Goal: Transaction & Acquisition: Purchase product/service

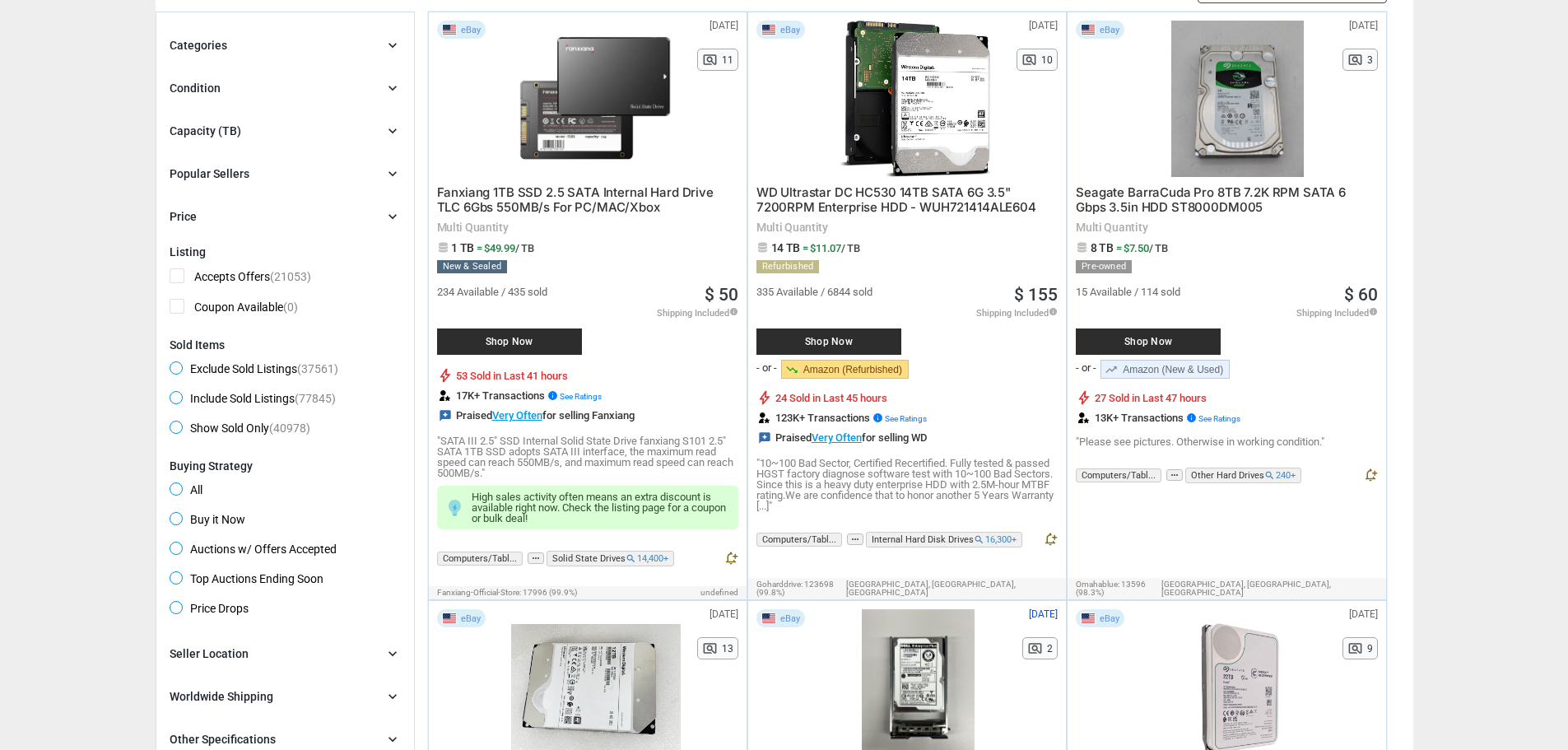
scroll to position [494, 0]
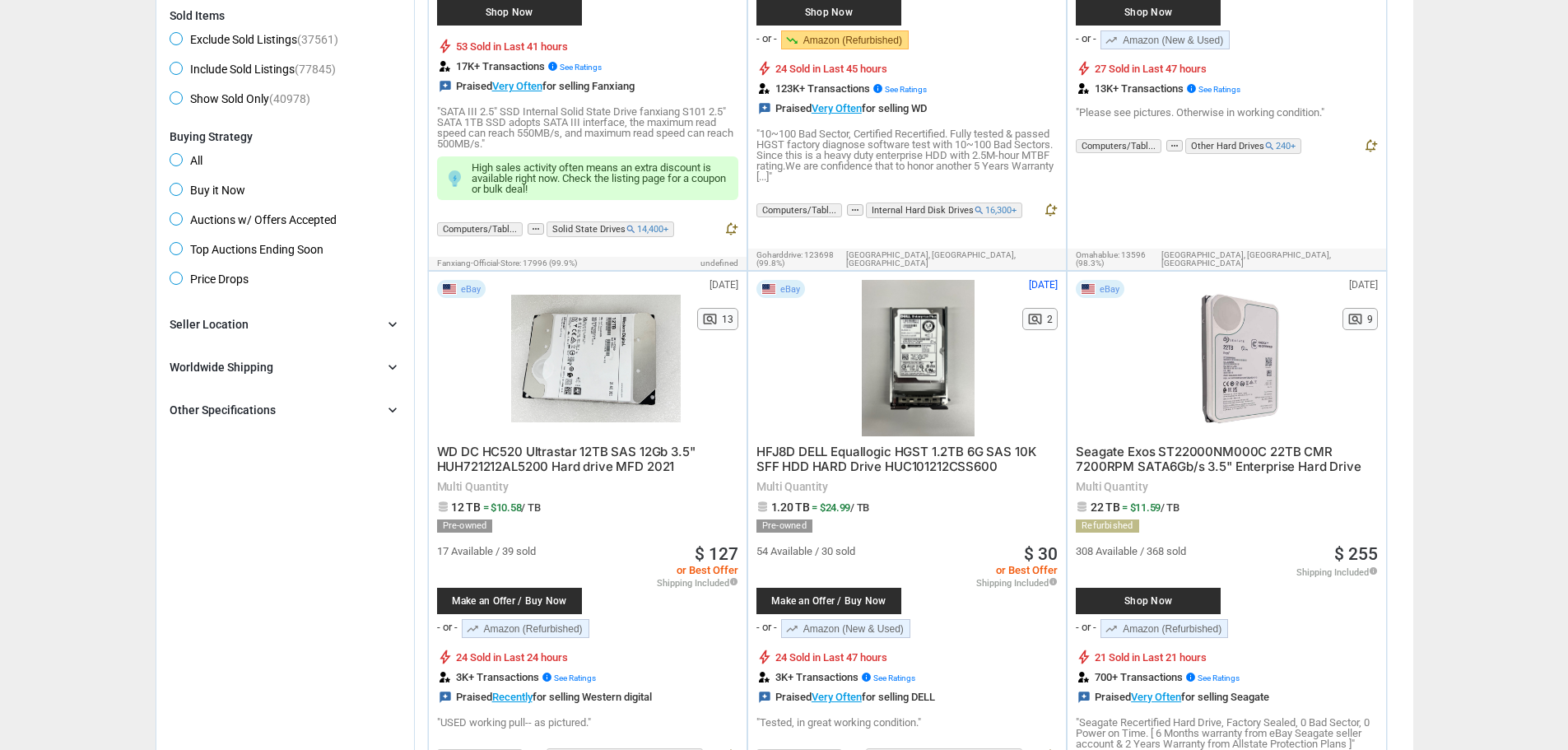
click at [249, 364] on div "Worldwide Shipping" at bounding box center [222, 366] width 104 height 16
click at [229, 409] on div "Other Specifications" at bounding box center [222, 410] width 106 height 16
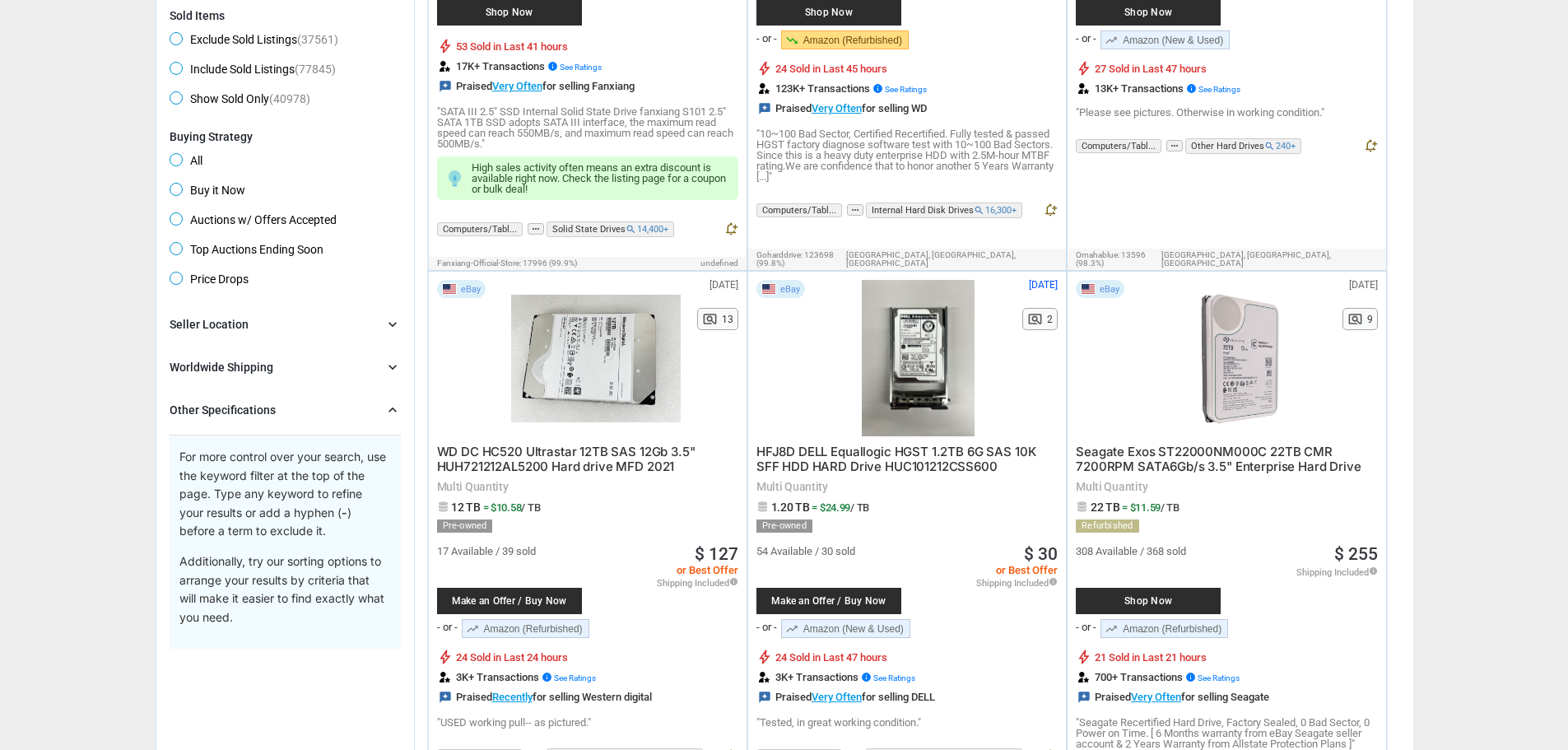
click at [229, 409] on div "Other Specifications" at bounding box center [222, 410] width 106 height 16
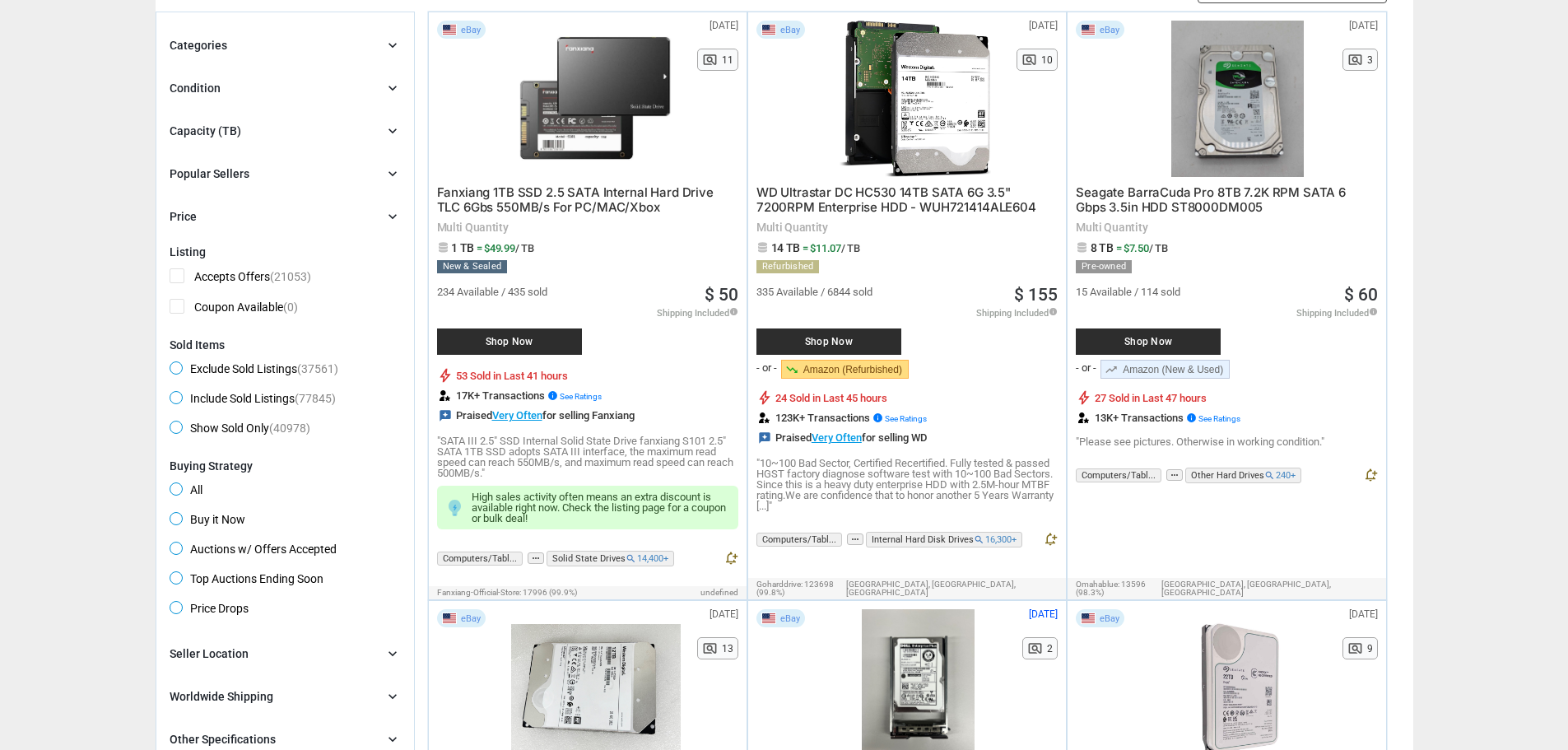
scroll to position [82, 0]
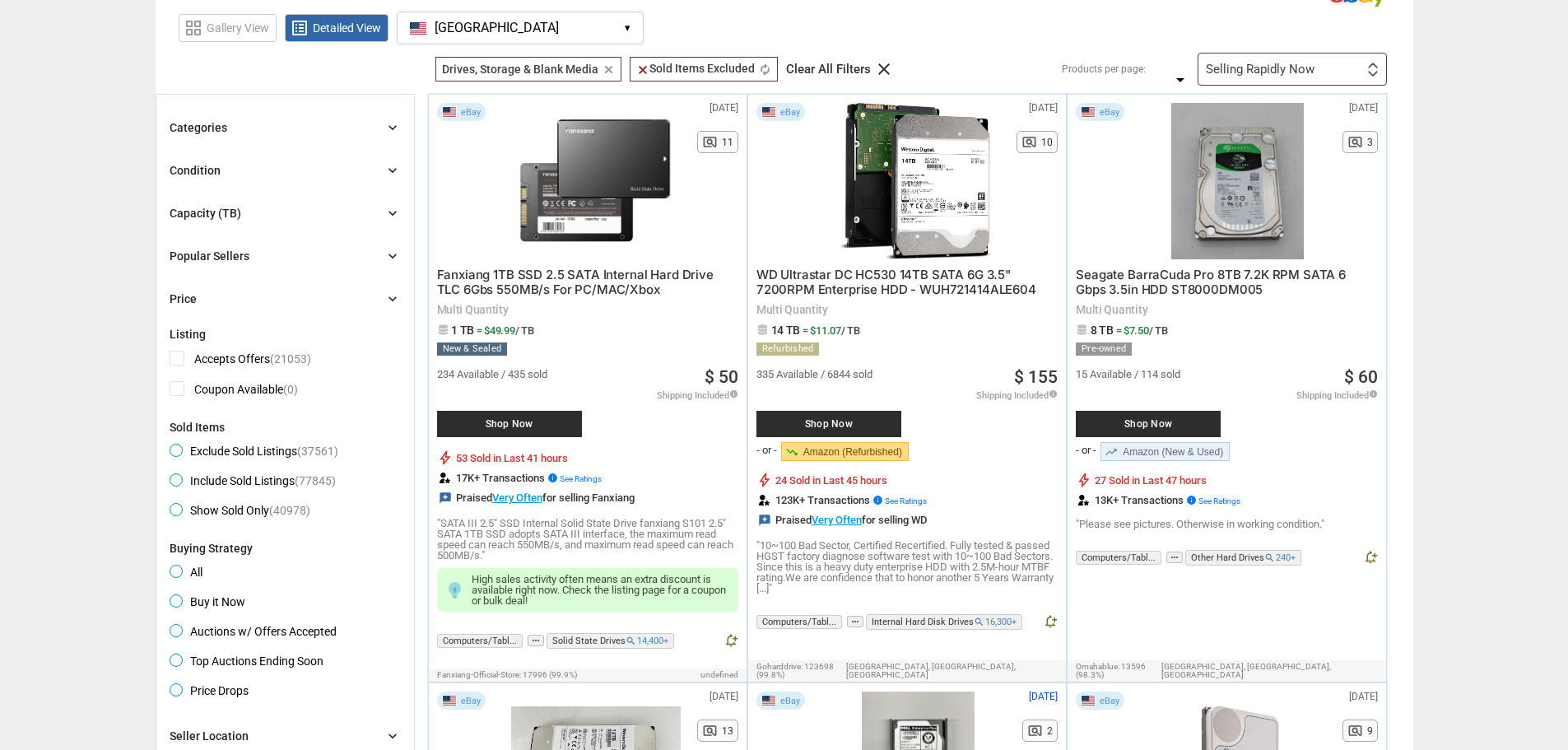
click at [199, 129] on div "Categories" at bounding box center [199, 127] width 58 height 16
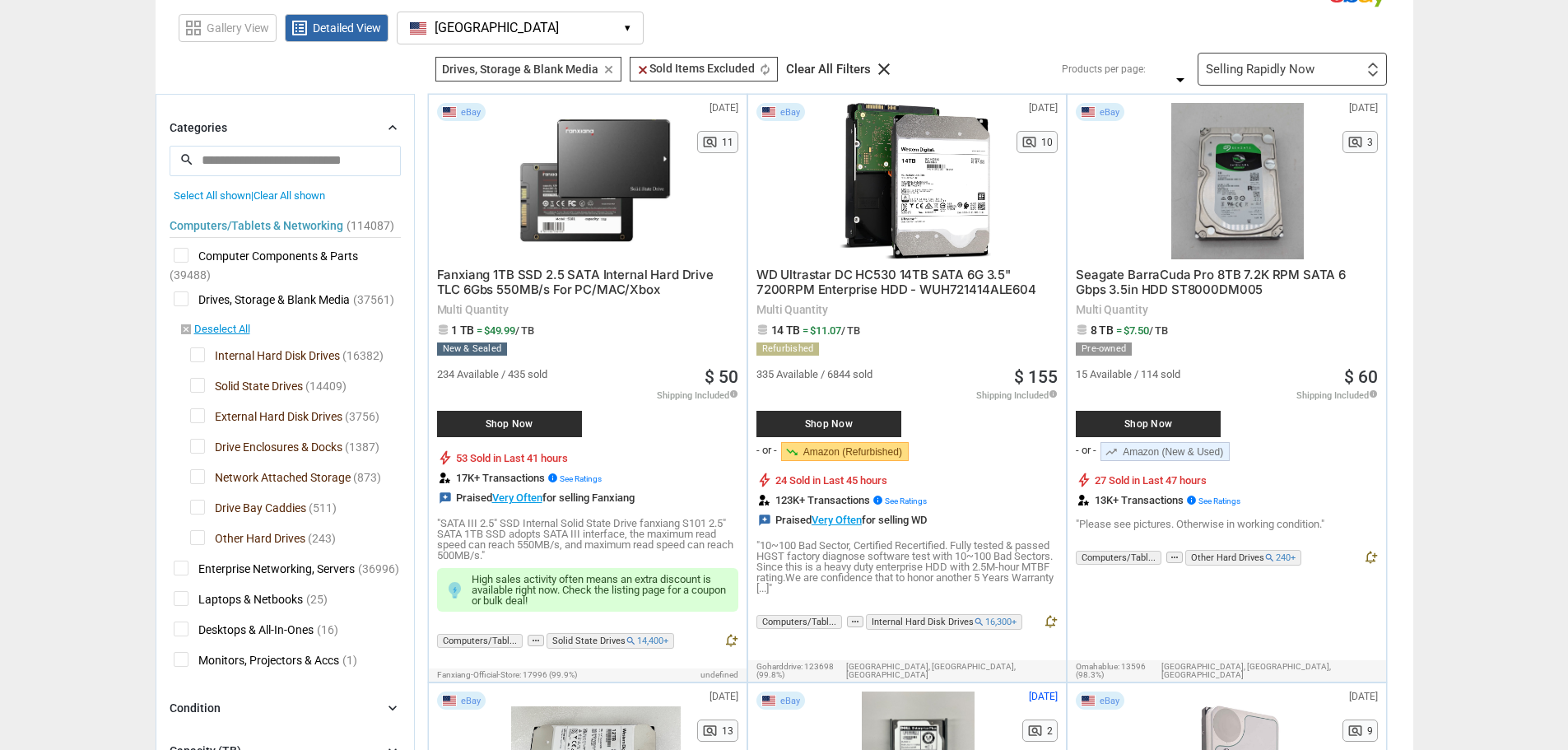
click at [197, 357] on span "Internal Hard Disk Drives" at bounding box center [265, 357] width 150 height 20
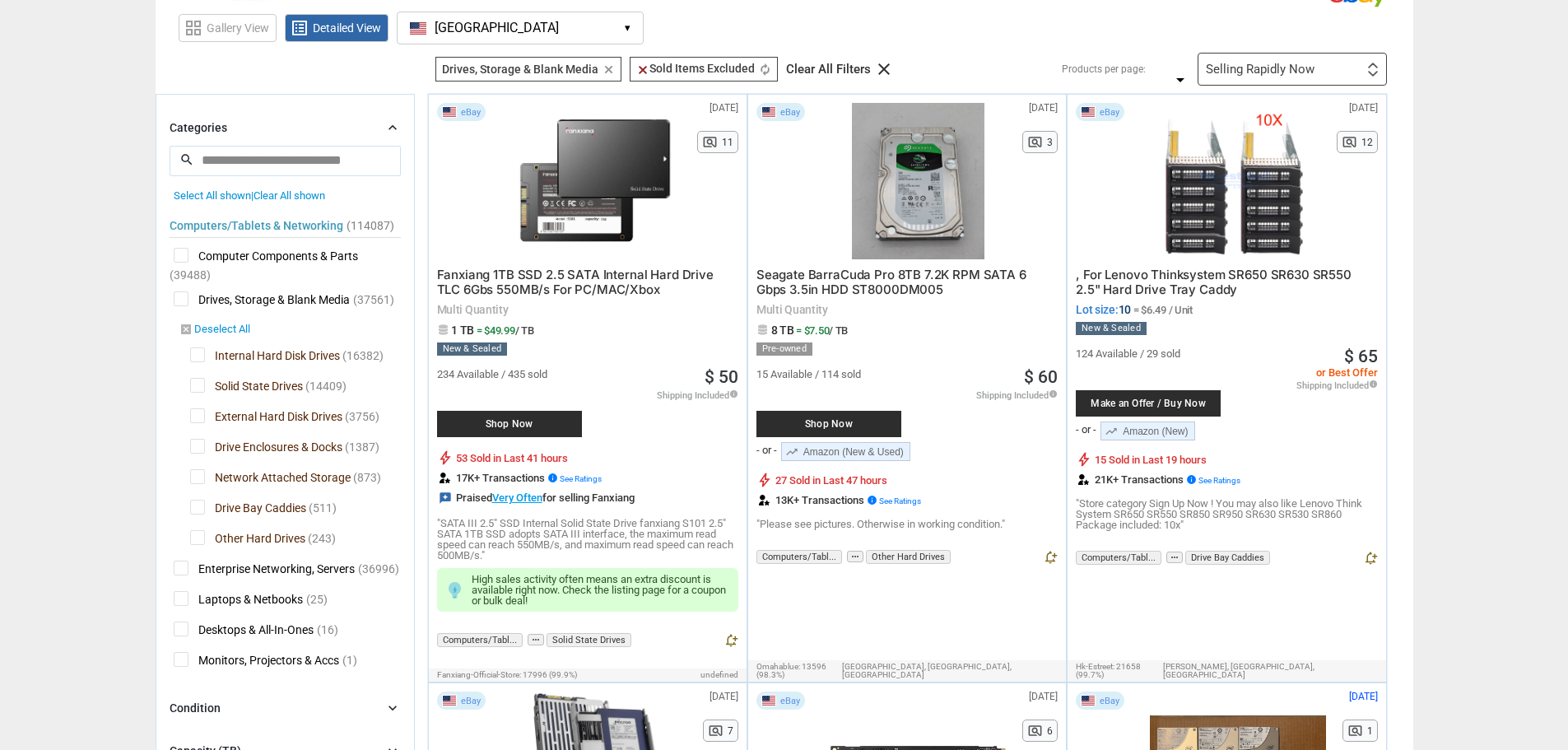
click at [231, 332] on link "disabled_by_default Deselect All" at bounding box center [215, 329] width 71 height 14
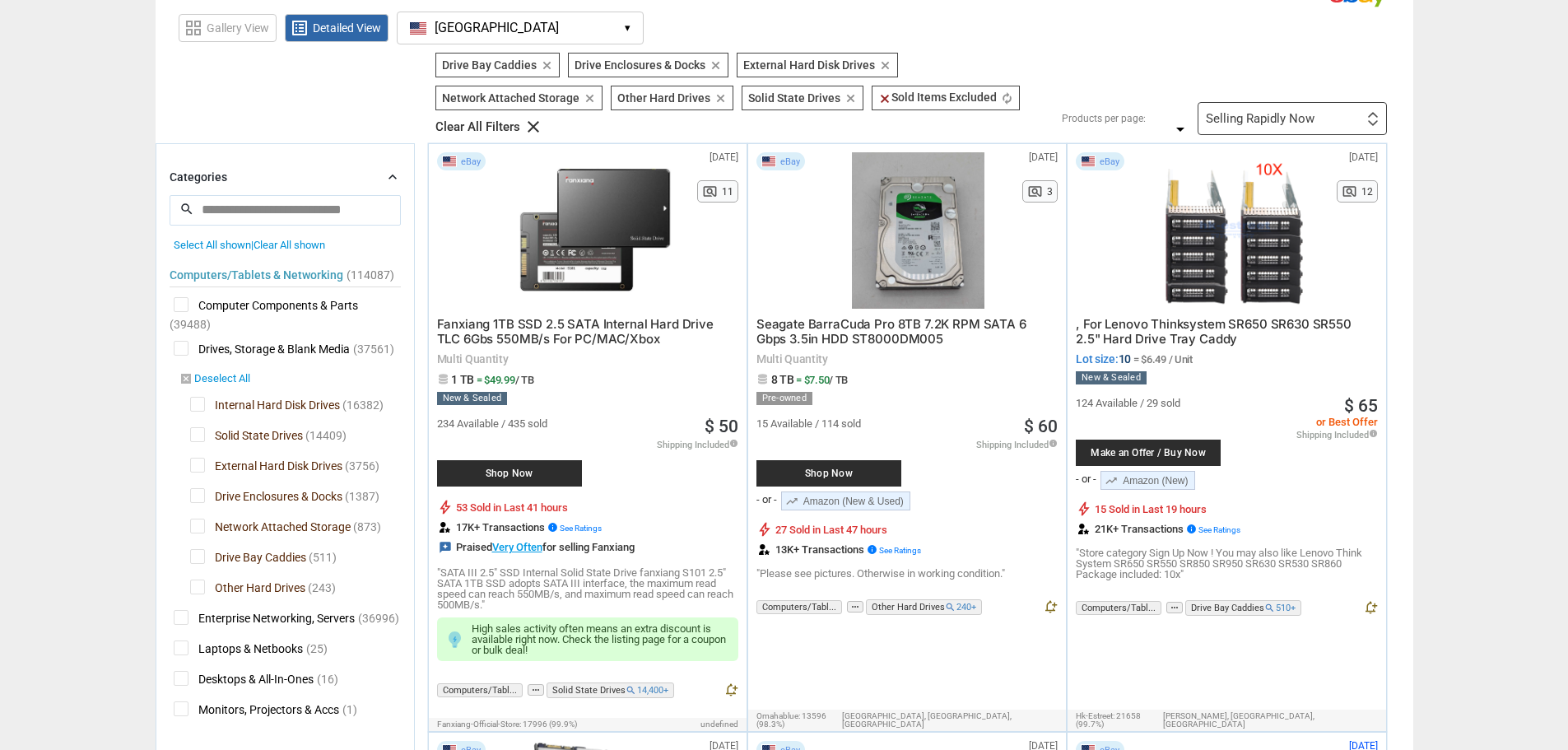
click at [209, 381] on link "disabled_by_default Deselect All" at bounding box center [215, 379] width 71 height 14
click at [195, 461] on span "External Hard Disk Drives" at bounding box center [266, 467] width 152 height 20
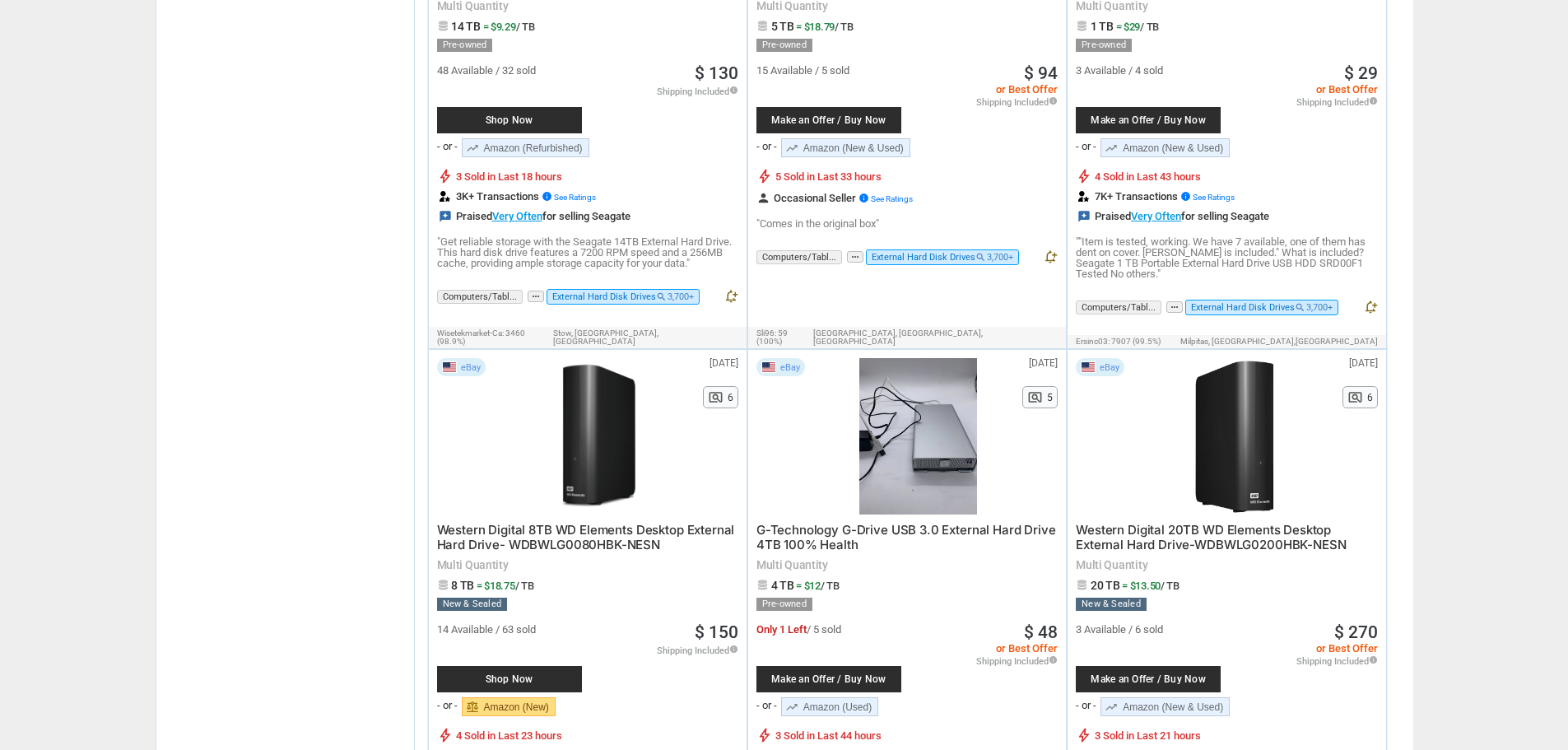
scroll to position [1646, 0]
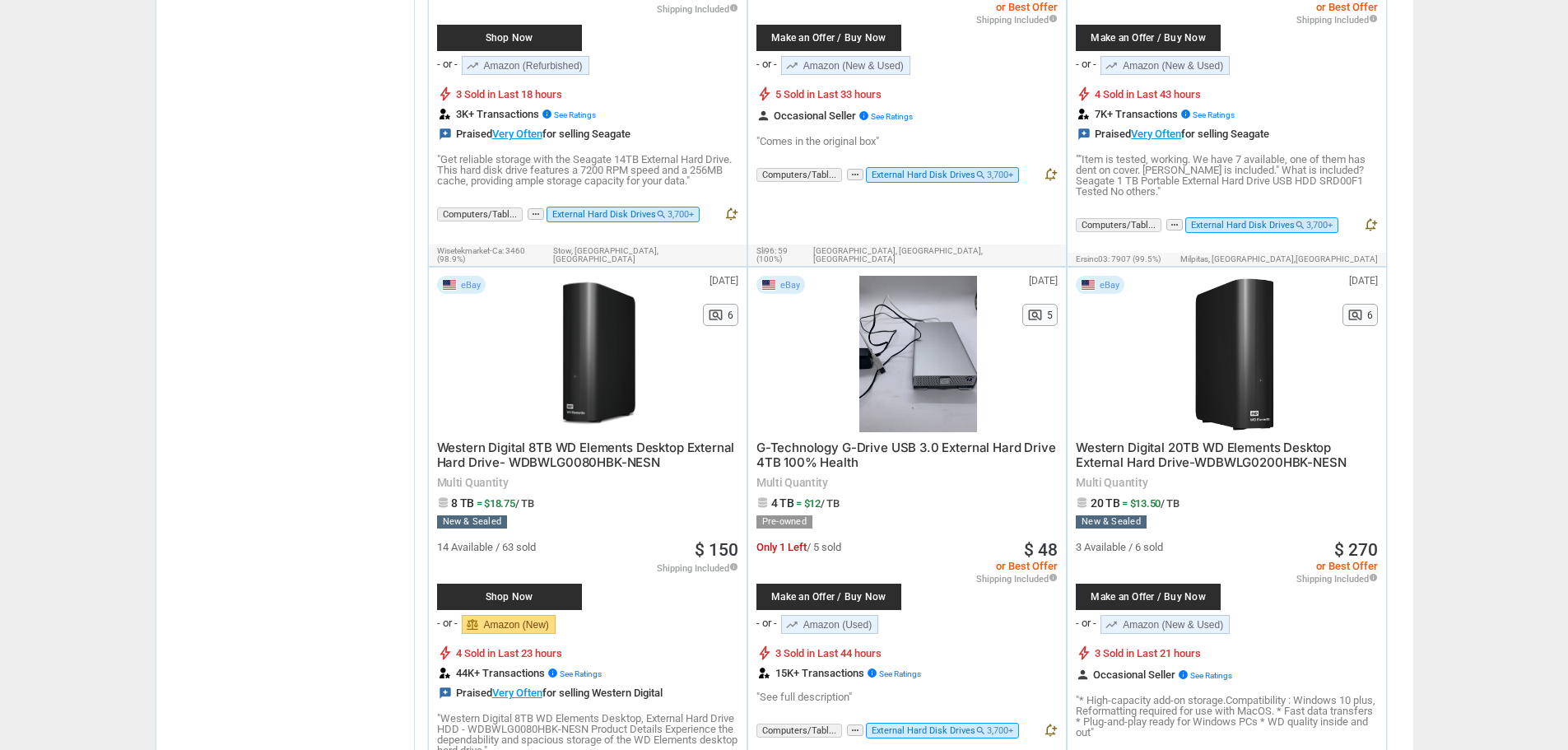
click at [861, 583] on div "Make an Offer / Buy Now" at bounding box center [829, 596] width 145 height 26
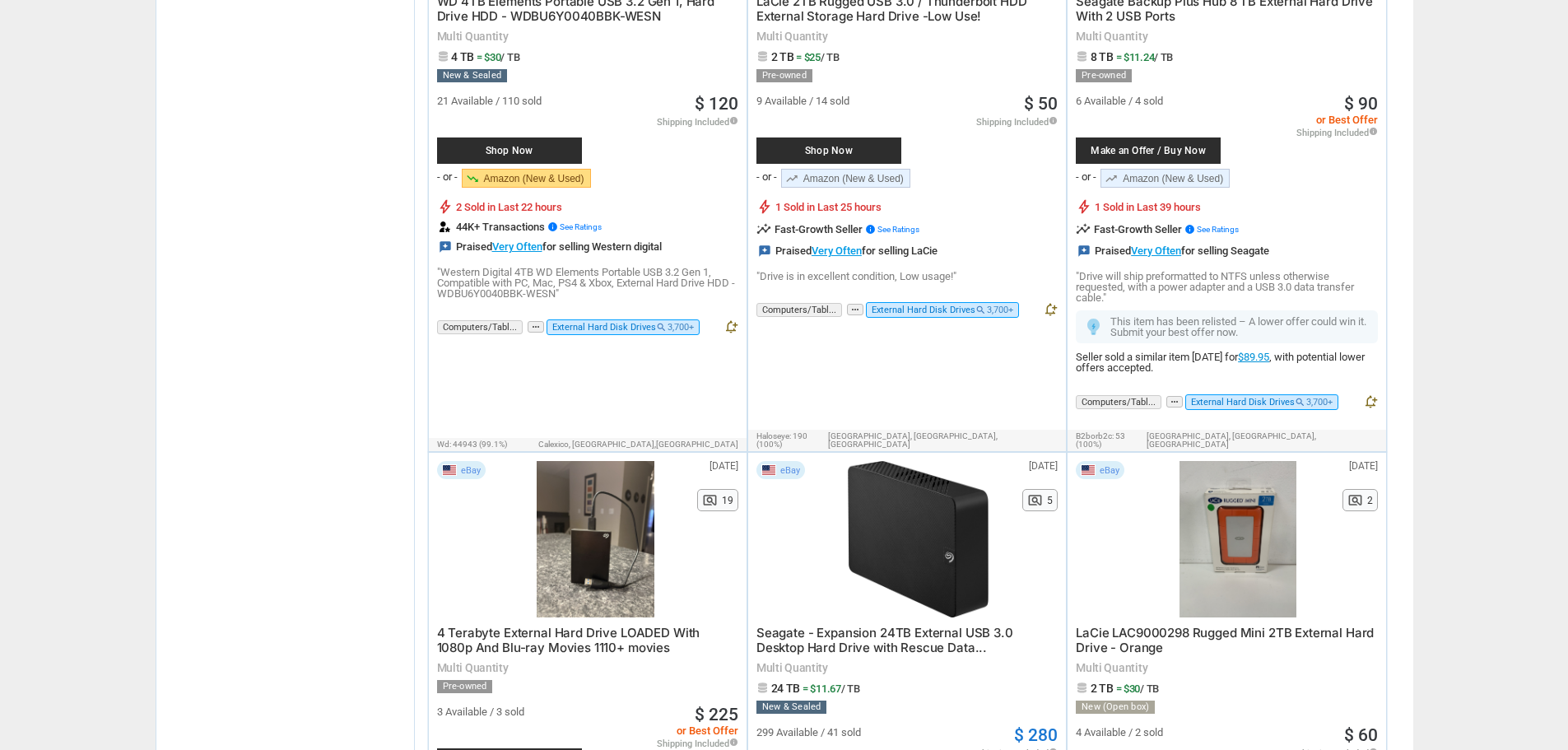
scroll to position [3457, 0]
